Goal: Transaction & Acquisition: Purchase product/service

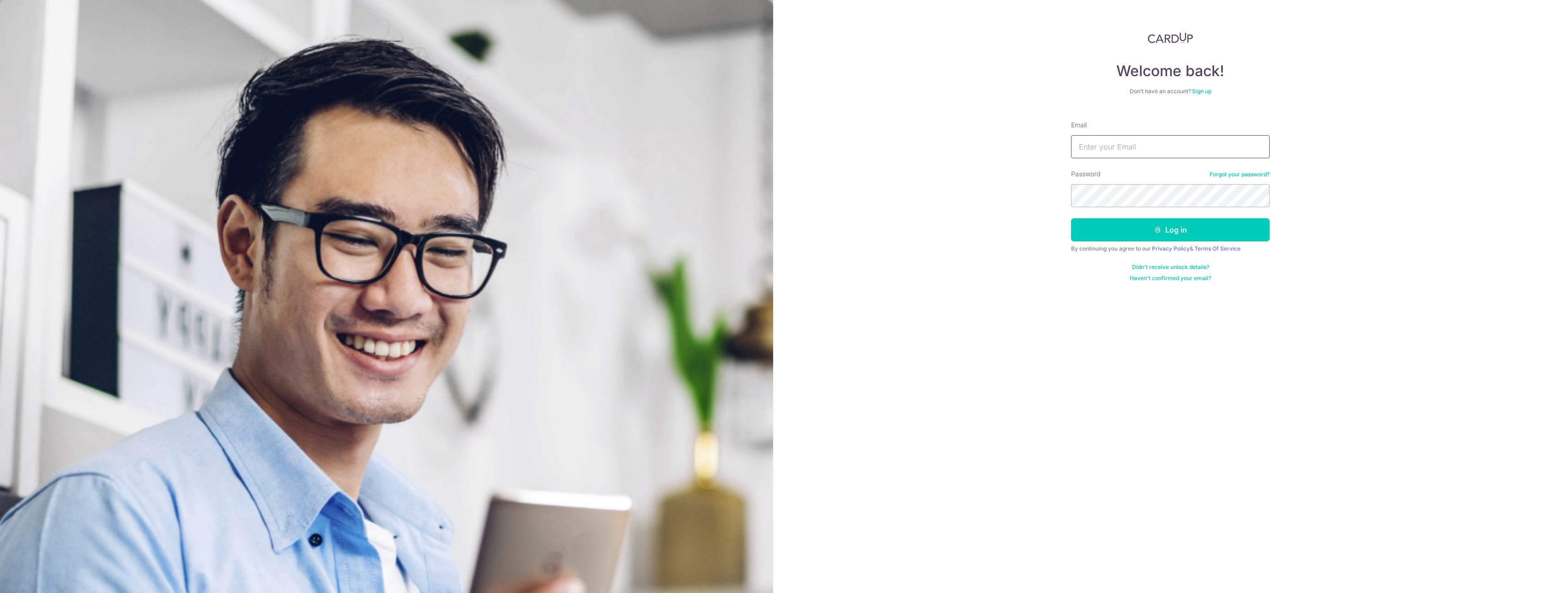
click at [1126, 142] on input "Email" at bounding box center [1171, 147] width 198 height 23
click at [1125, 145] on input "Email" at bounding box center [1171, 147] width 198 height 23
type input "mark.jh.li@gmail.com"
click at [1071, 218] on button "Log in" at bounding box center [1171, 230] width 198 height 23
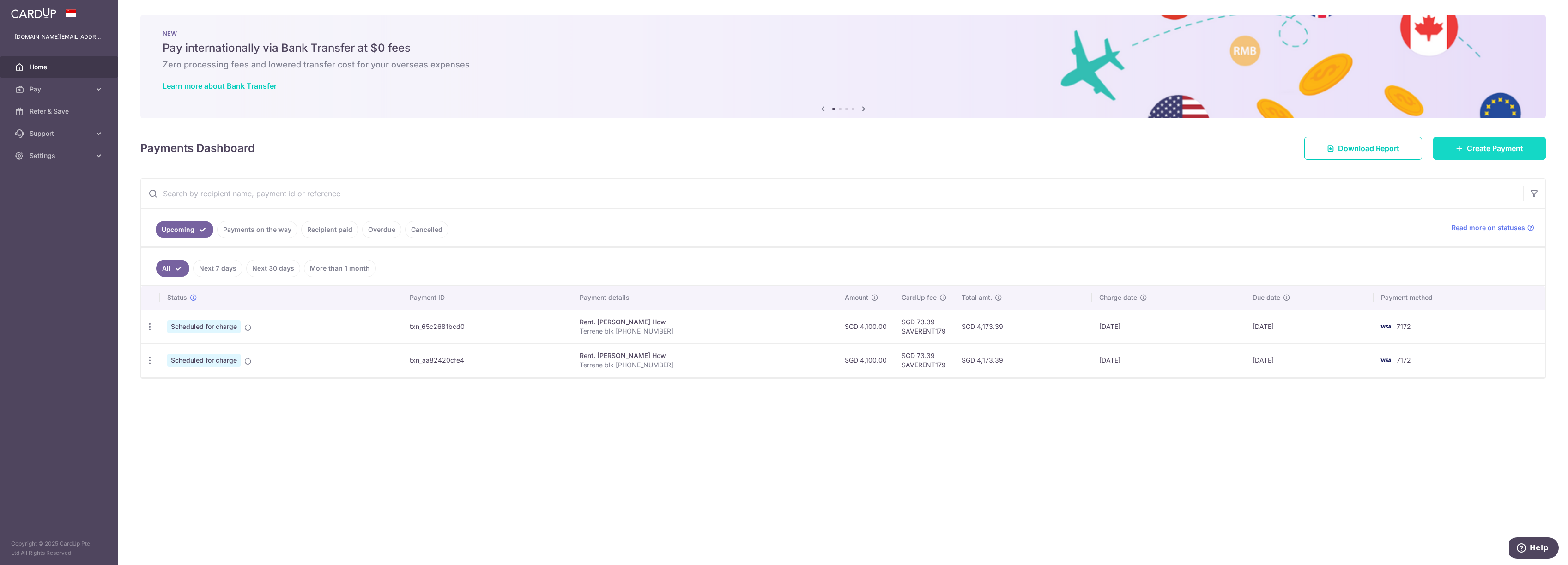
click at [1474, 152] on span "Create Payment" at bounding box center [1495, 148] width 57 height 11
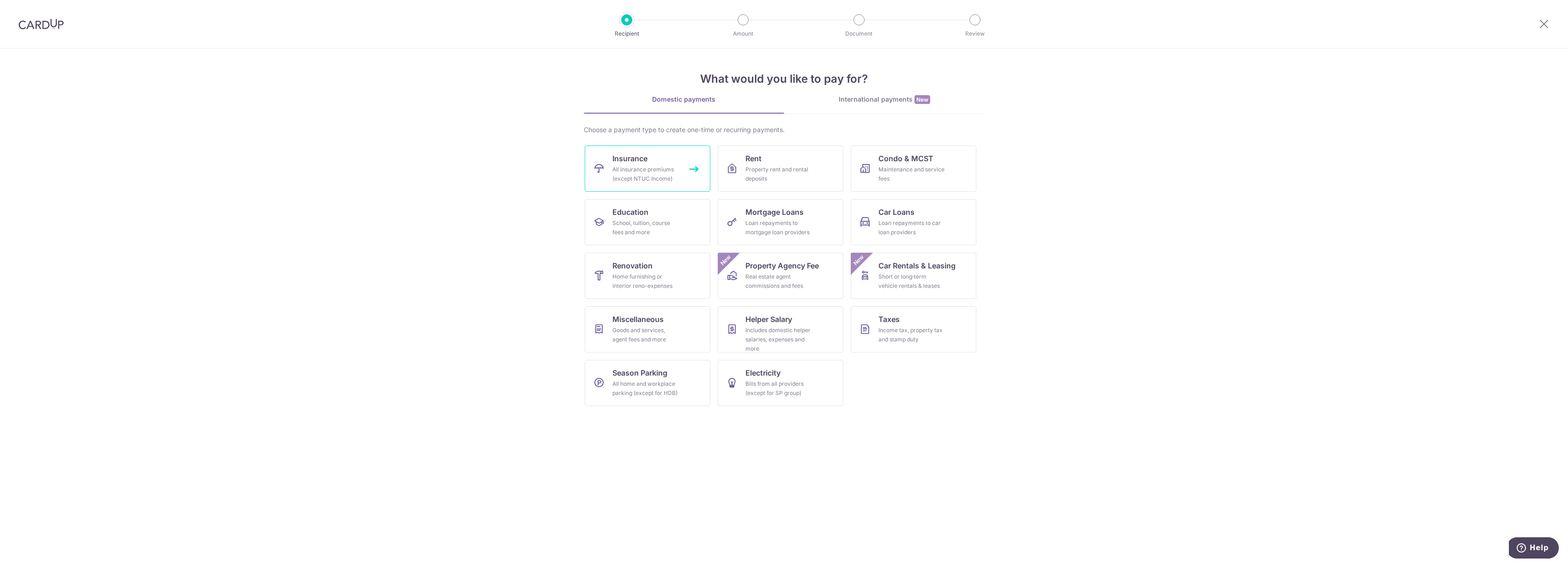
click at [656, 166] on div "All insurance premiums (except NTUC Income)" at bounding box center [645, 174] width 66 height 18
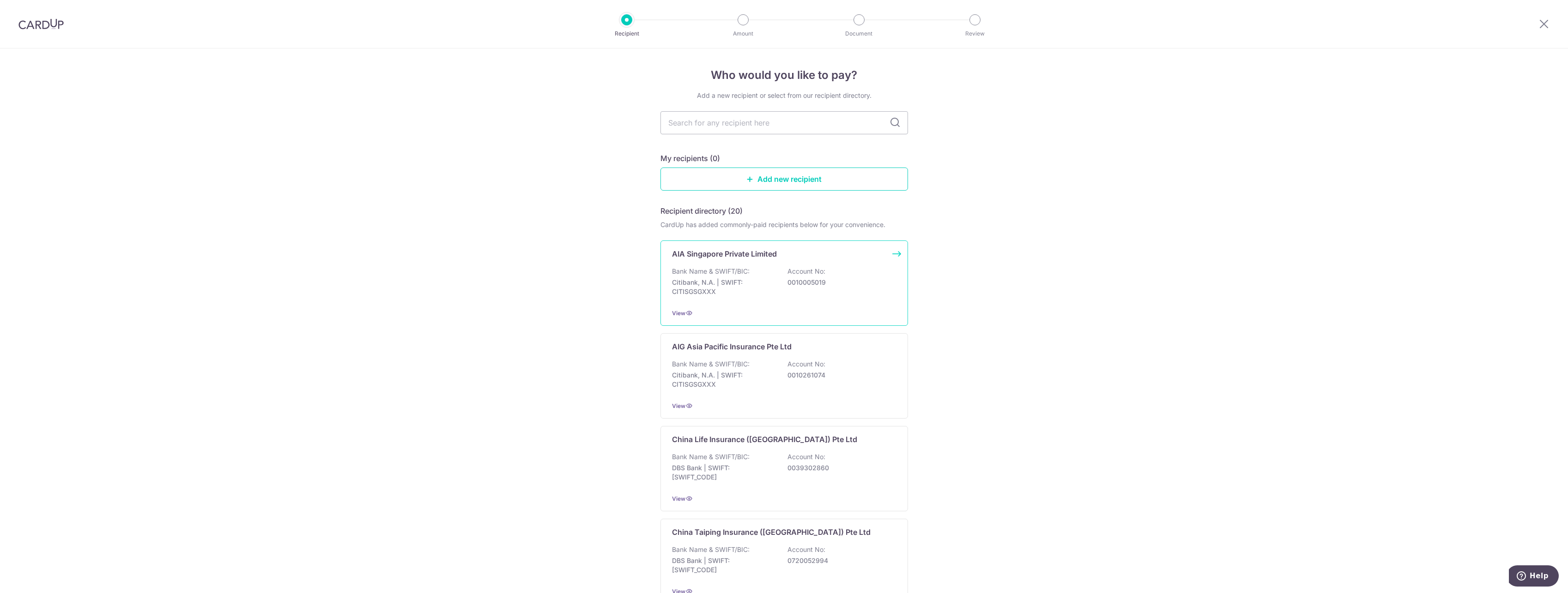
click at [827, 276] on div "Bank Name & SWIFT/BIC: Citibank, N.A. | SWIFT: CITISGSGXXX Account No: 00100050…" at bounding box center [784, 284] width 225 height 34
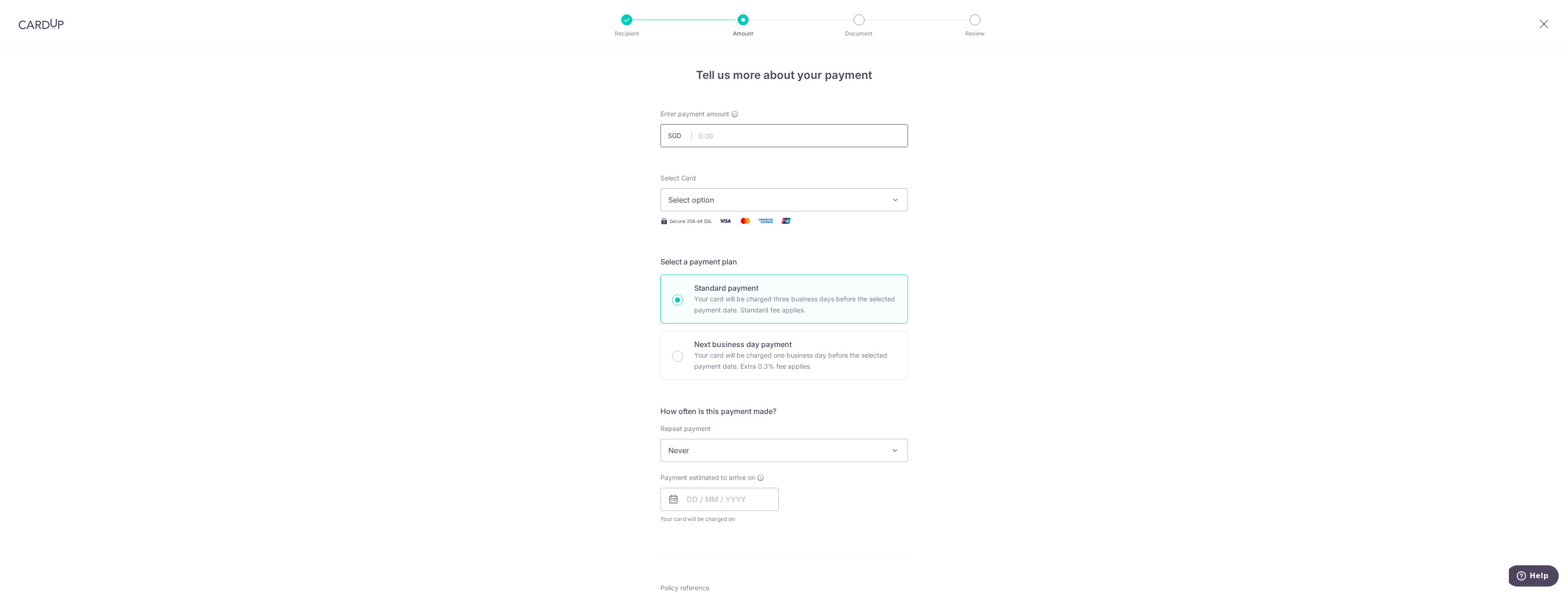
click at [719, 133] on input "text" at bounding box center [784, 136] width 248 height 23
drag, startPoint x: 512, startPoint y: 182, endPoint x: 1492, endPoint y: 15, distance: 994.1
click at [512, 182] on div "Tell us more about your payment Enter payment amount SGD Select Card Select opt…" at bounding box center [784, 466] width 1568 height 835
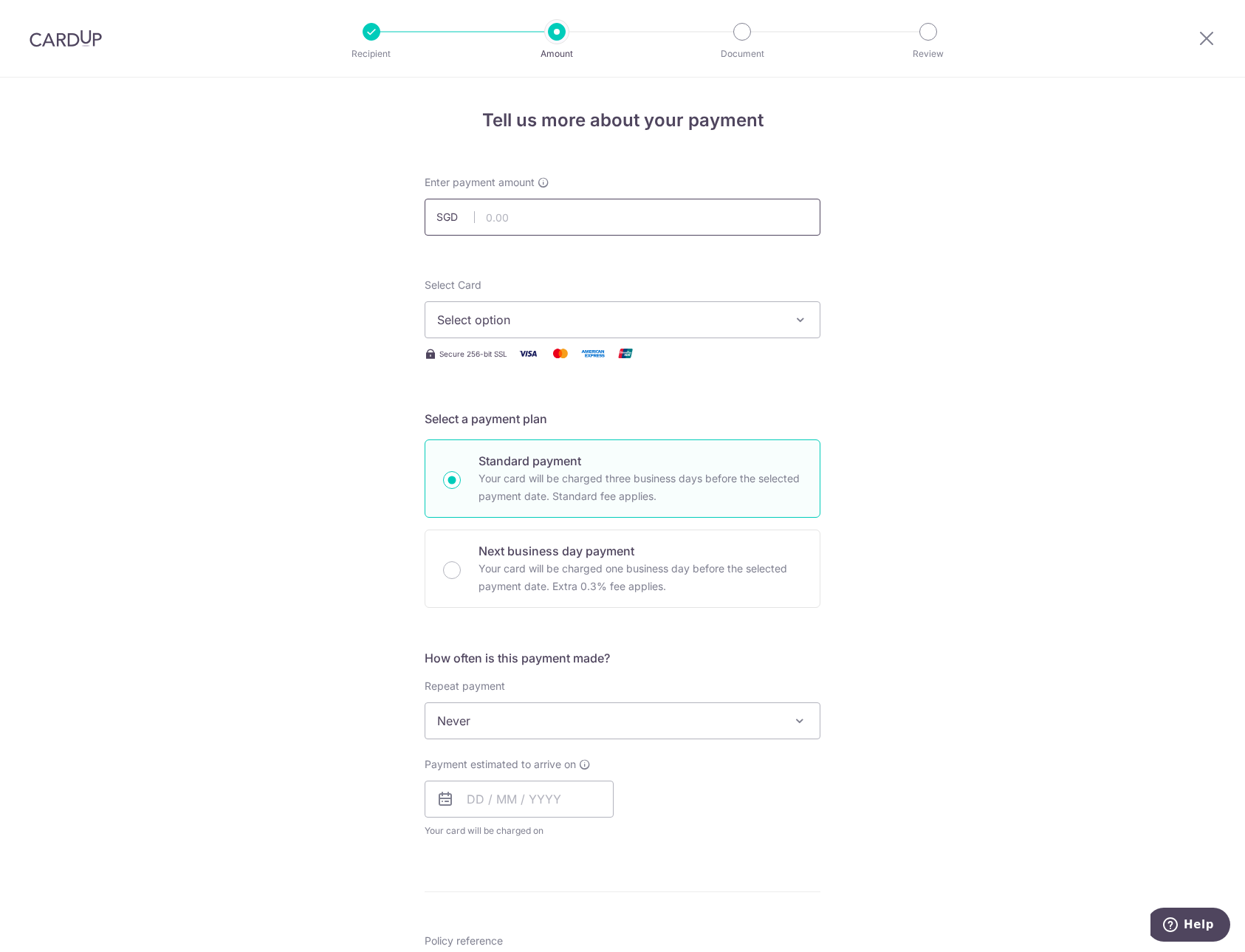
click at [511, 212] on input "text" at bounding box center [622, 217] width 396 height 37
type input "18,000.00"
click at [519, 317] on span "Select option" at bounding box center [609, 319] width 345 height 18
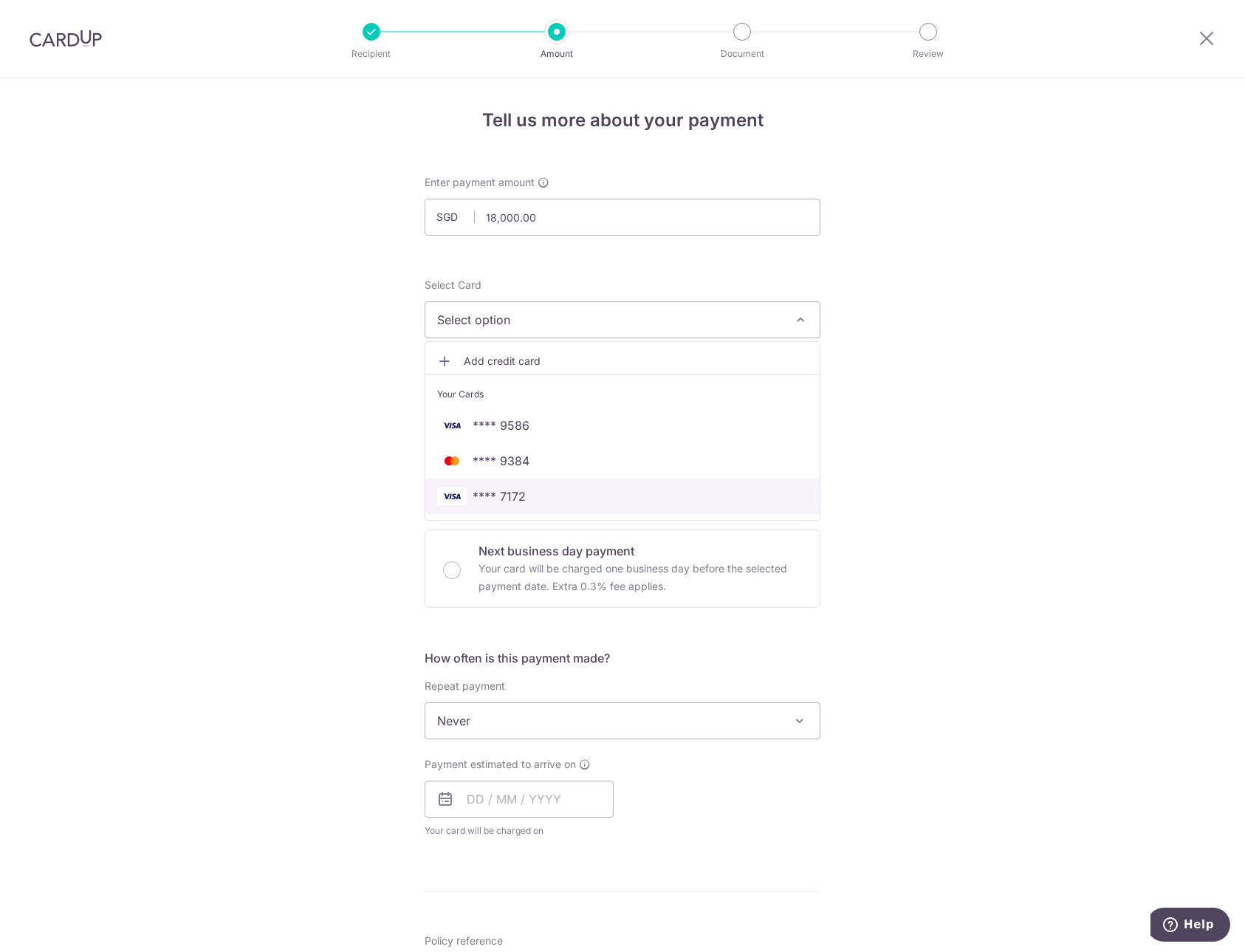
click at [509, 494] on span "**** 7172" at bounding box center [499, 496] width 54 height 18
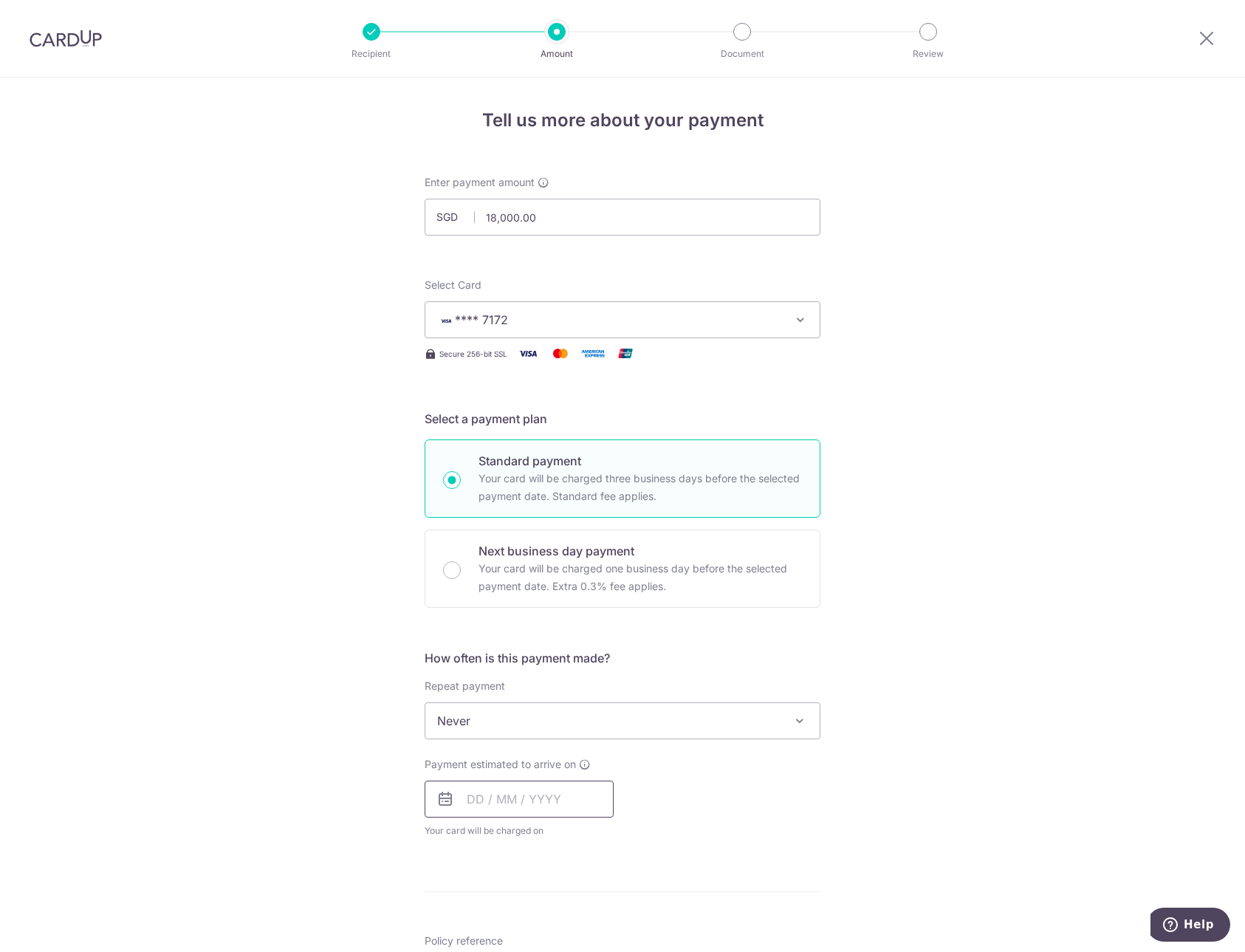
click at [484, 801] on input "text" at bounding box center [519, 799] width 189 height 37
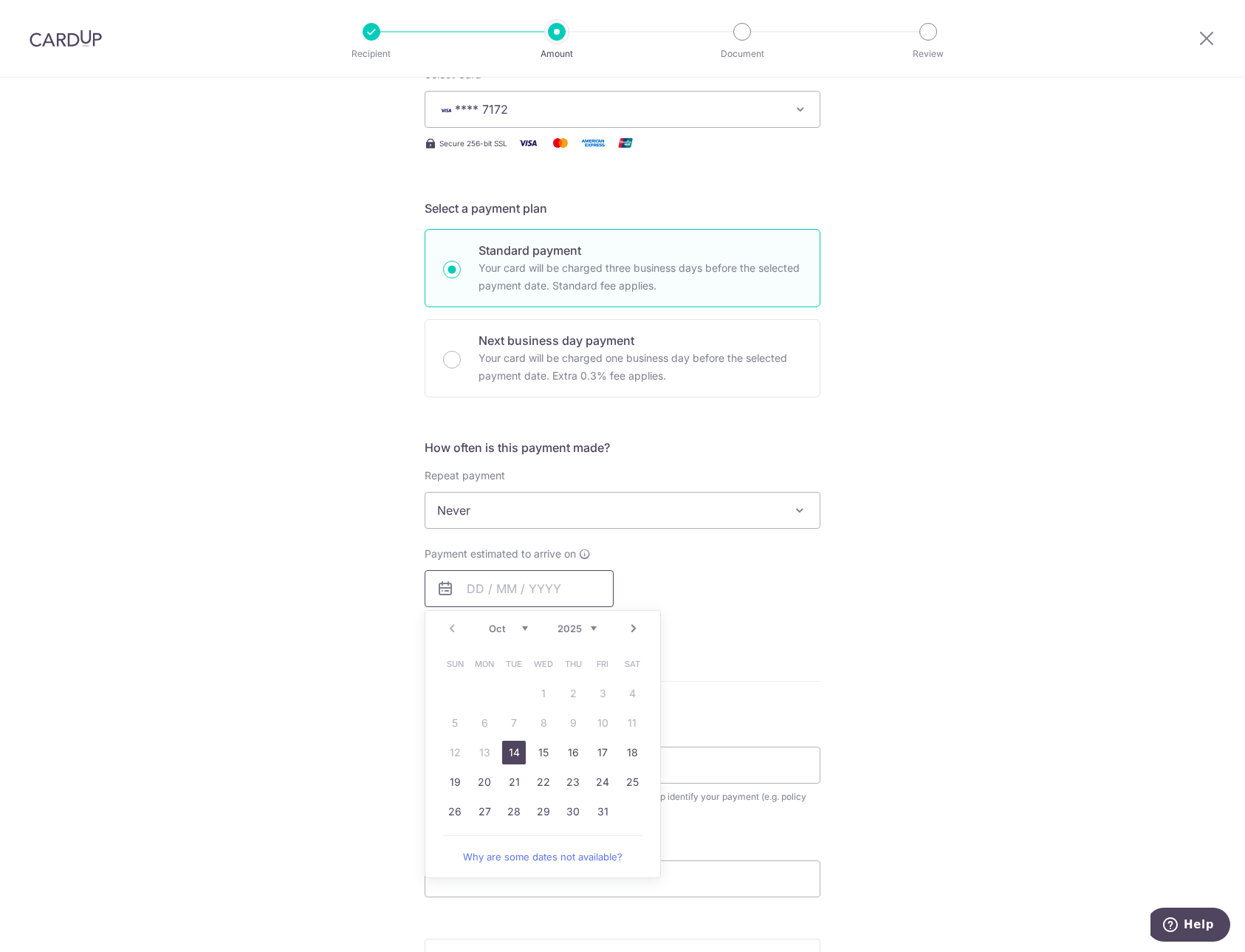
scroll to position [222, 0]
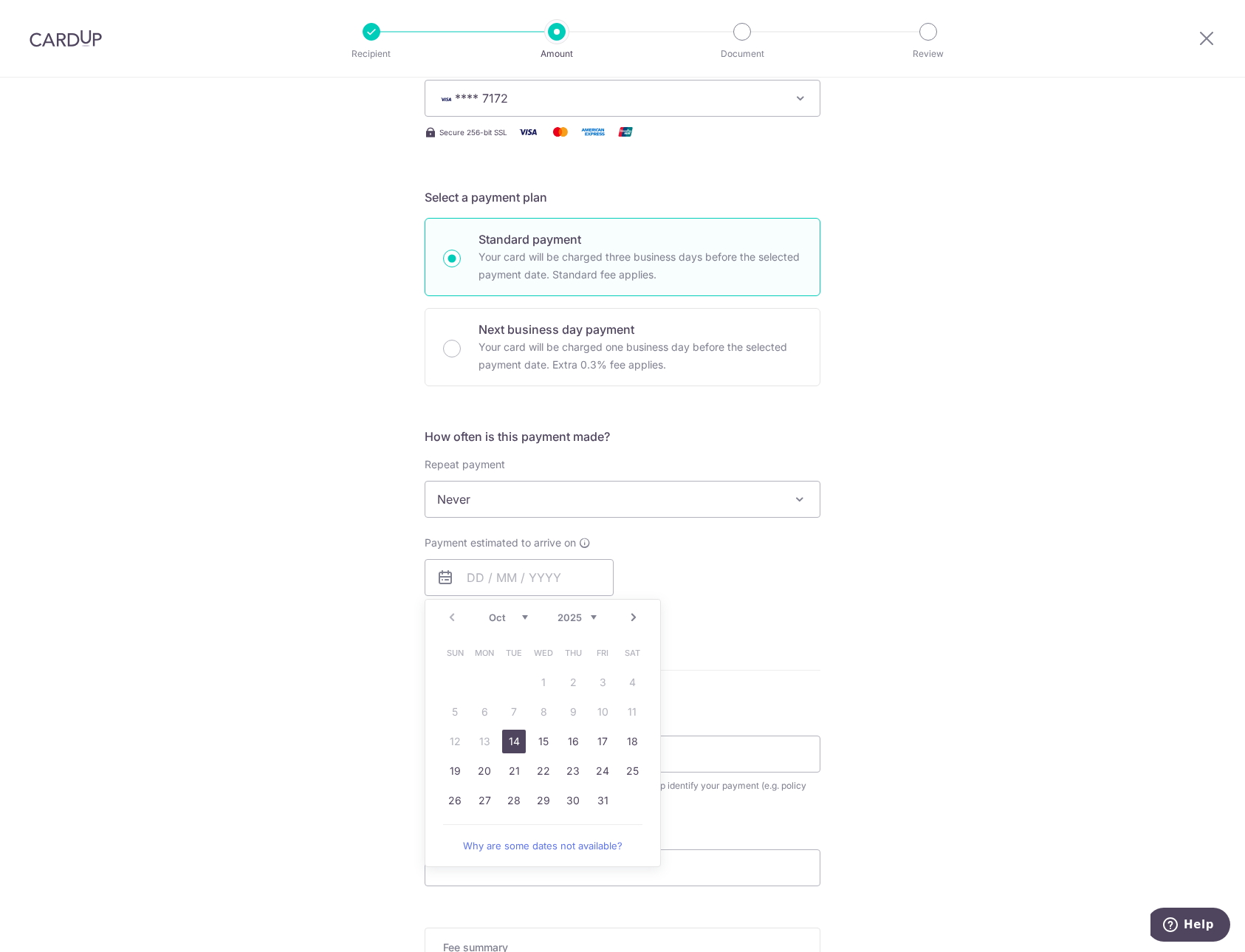
click at [510, 747] on link "14" at bounding box center [514, 742] width 23 height 23
type input "14/10/2025"
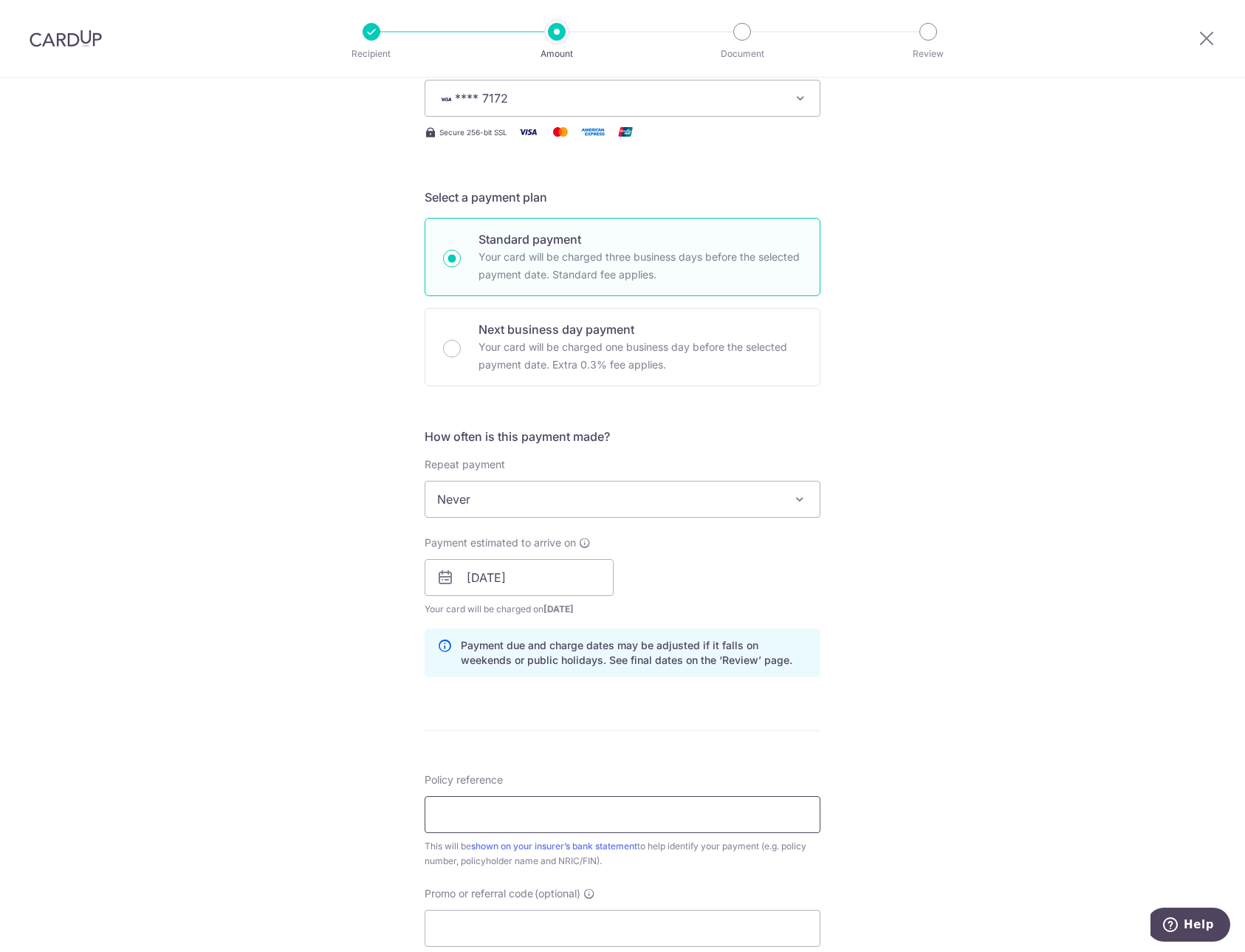
click at [529, 812] on input "Policy reference" at bounding box center [622, 815] width 396 height 37
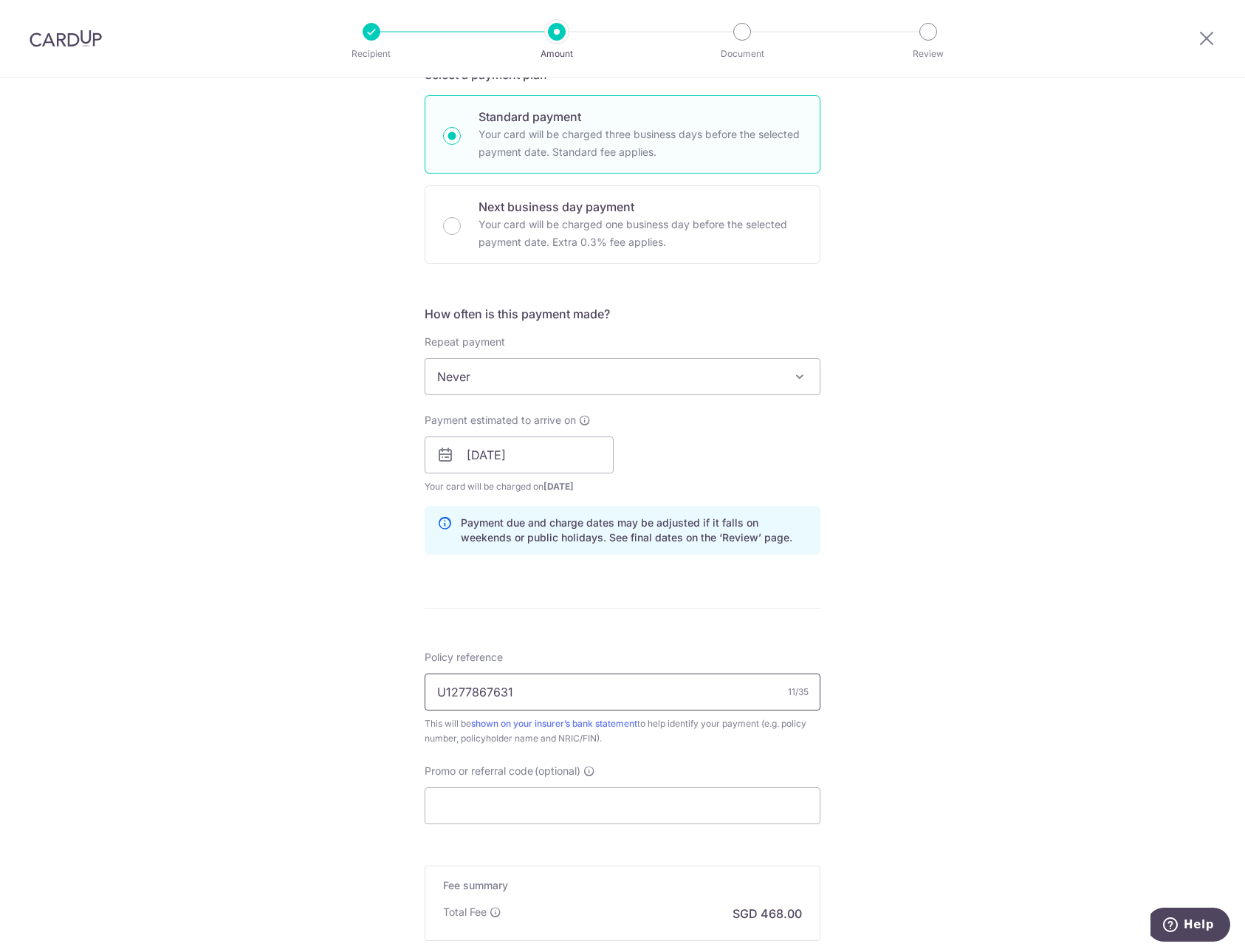
scroll to position [369, 0]
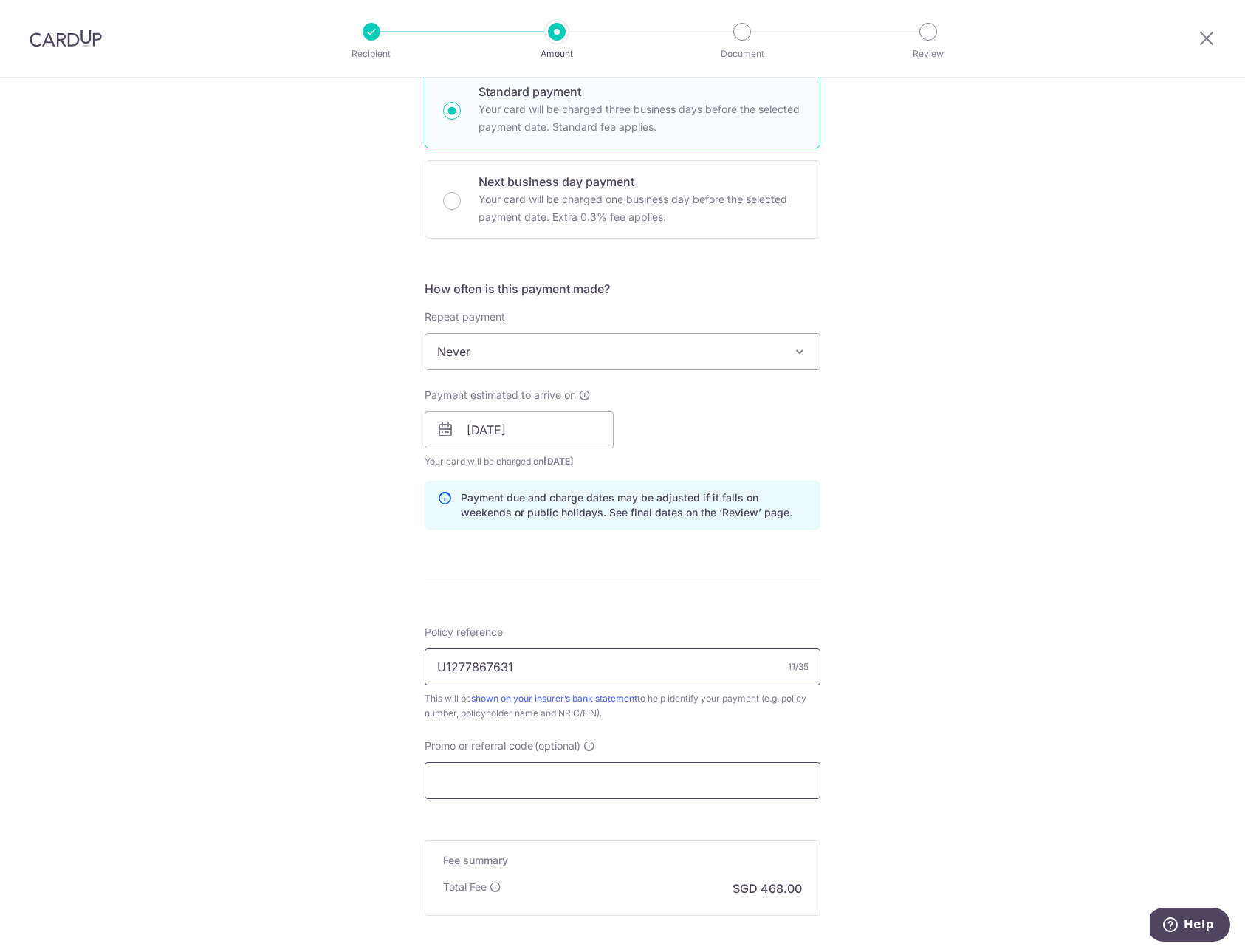
type input "U1277867631"
click at [456, 774] on input "Promo or referral code (optional)" at bounding box center [622, 781] width 396 height 37
click at [532, 790] on input "Promo or referral code (optional)" at bounding box center [622, 781] width 396 height 37
paste input "OCBC195"
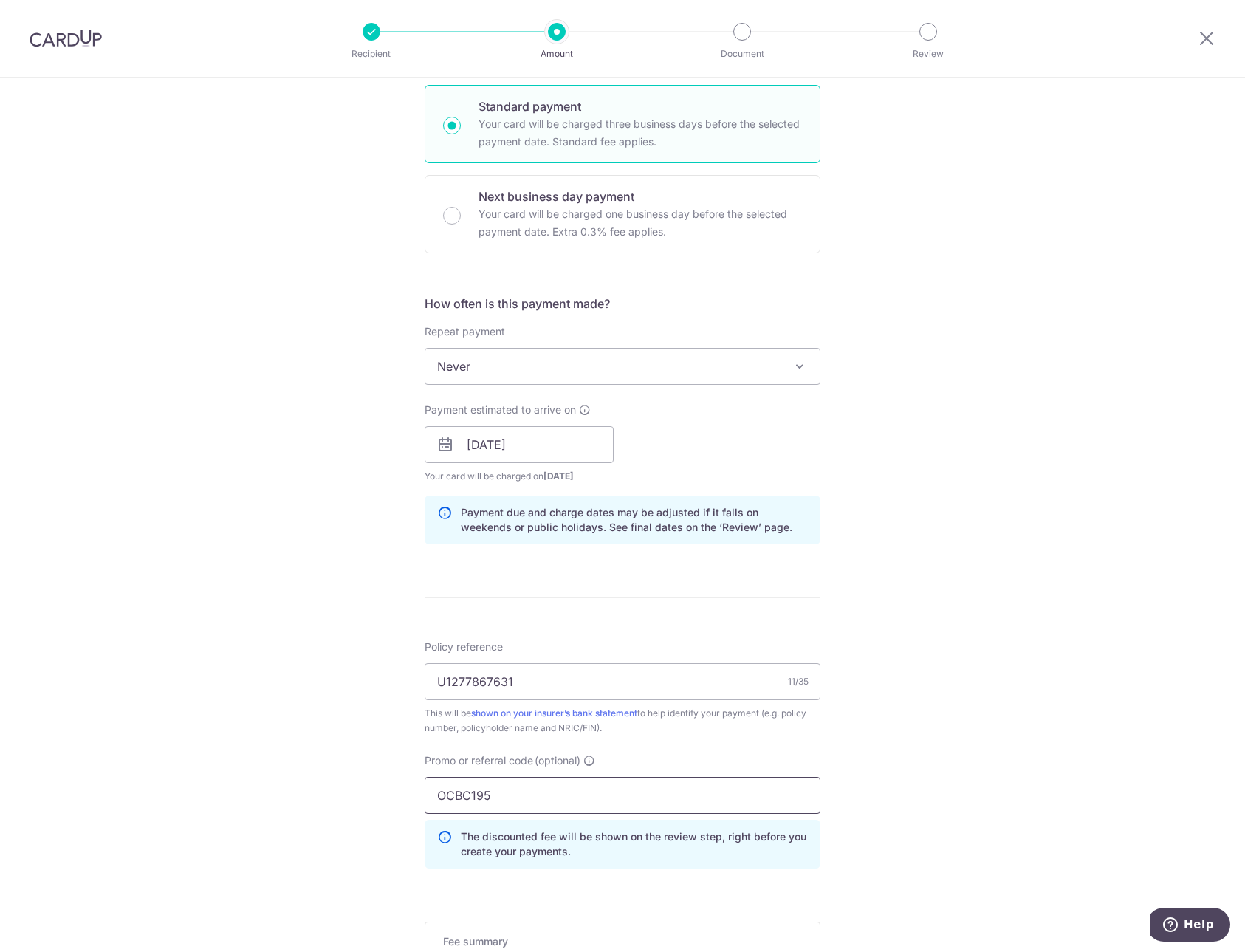
scroll to position [589, 0]
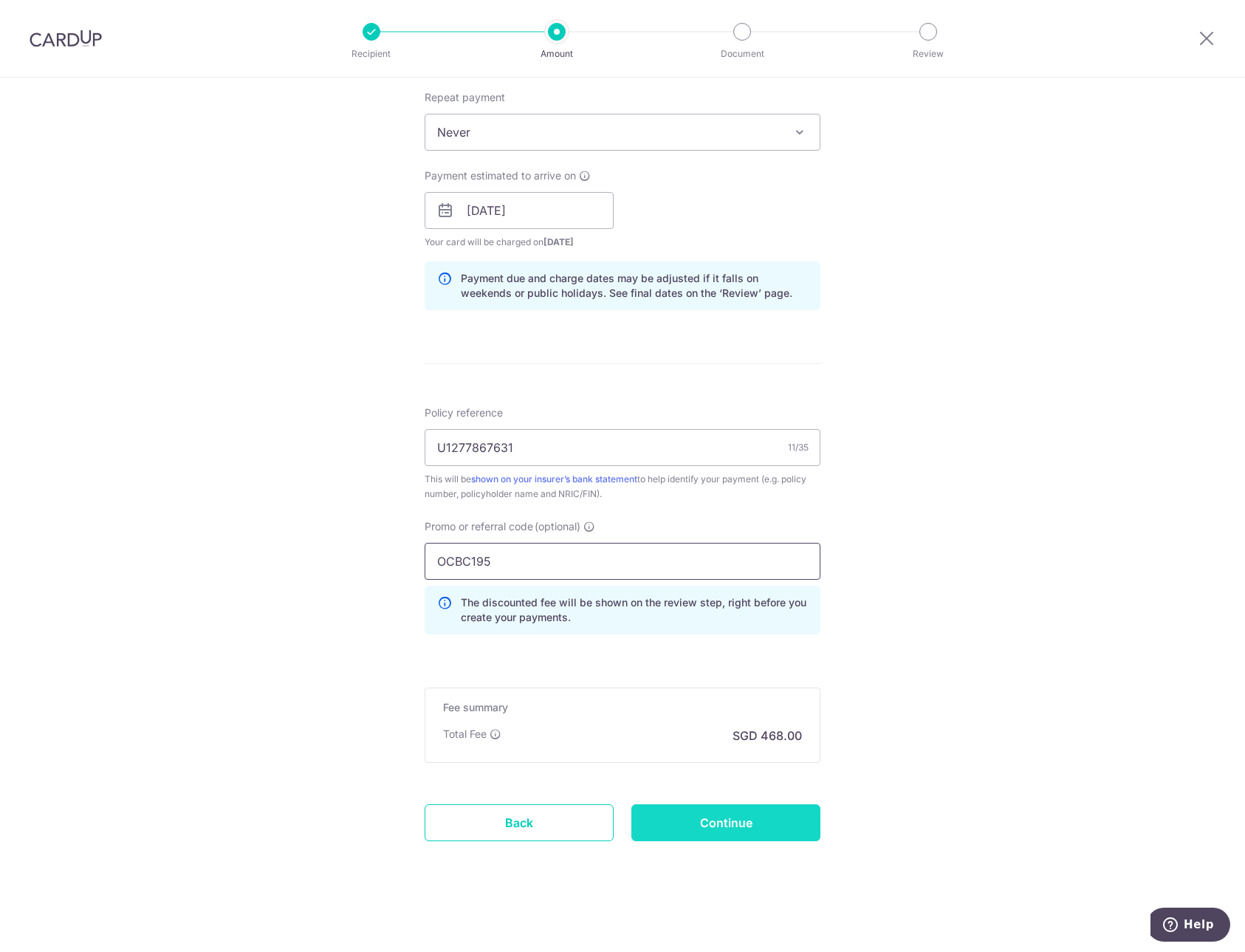
type input "OCBC195"
click at [725, 825] on input "Continue" at bounding box center [726, 823] width 189 height 37
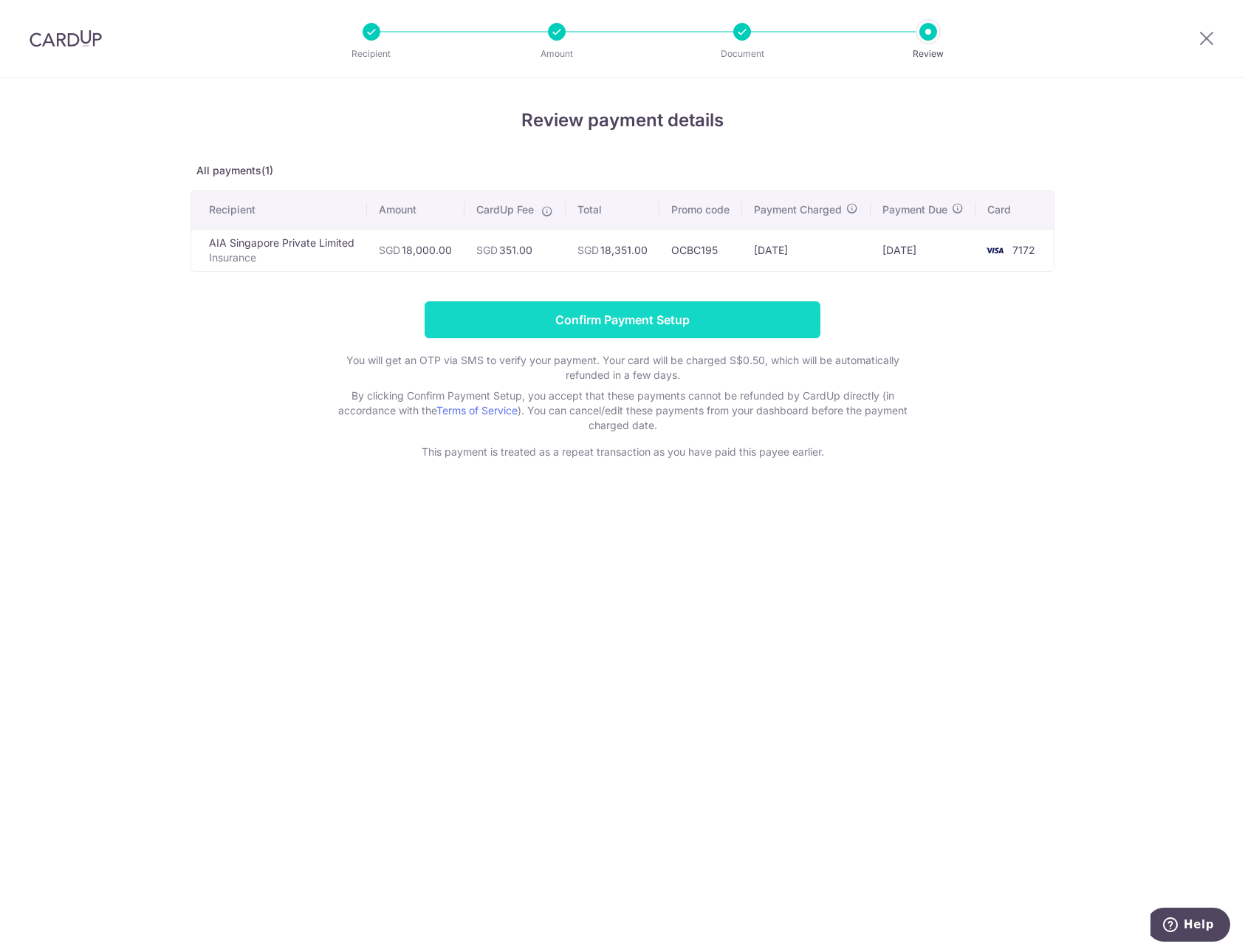
click at [591, 332] on input "Confirm Payment Setup" at bounding box center [622, 320] width 396 height 37
